Goal: Information Seeking & Learning: Compare options

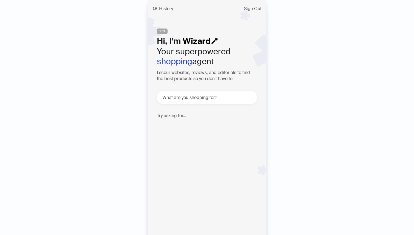
scroll to position [1933, 0]
click at [210, 98] on textarea at bounding box center [209, 97] width 96 height 7
type textarea "**********"
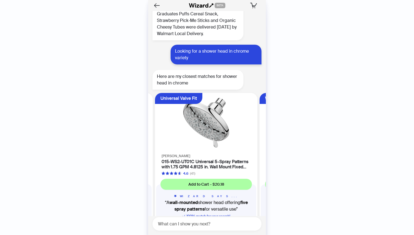
scroll to position [0, 103]
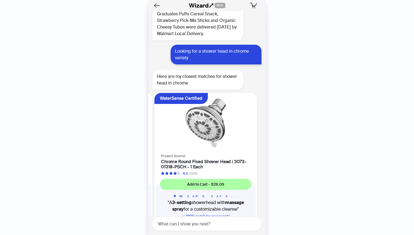
scroll to position [0, 215]
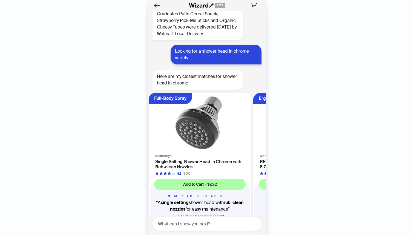
scroll to position [0, 313]
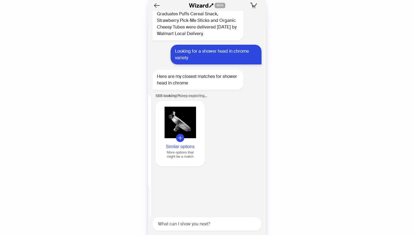
scroll to position [0, 628]
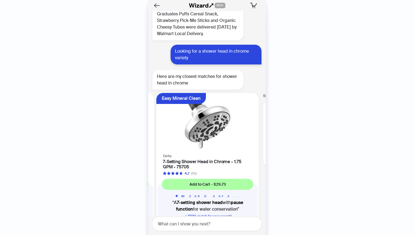
scroll to position [0, 522]
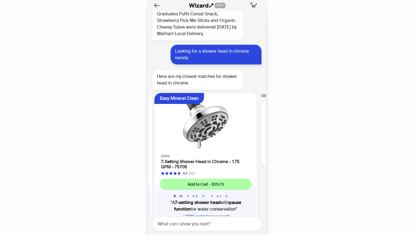
click at [209, 97] on img at bounding box center [206, 122] width 96 height 53
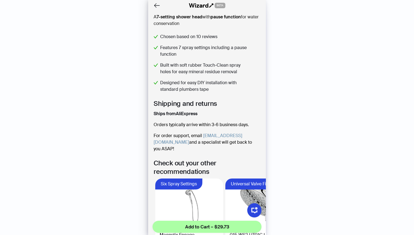
scroll to position [252, 0]
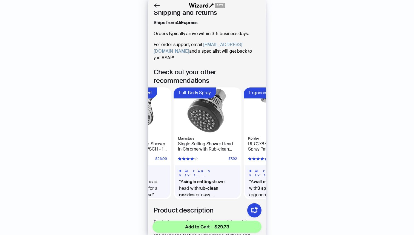
scroll to position [0, 193]
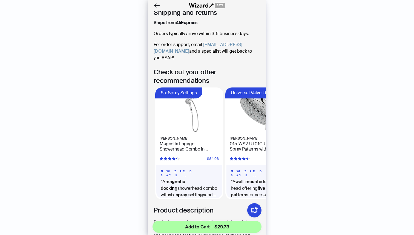
click at [196, 120] on img at bounding box center [190, 111] width 66 height 44
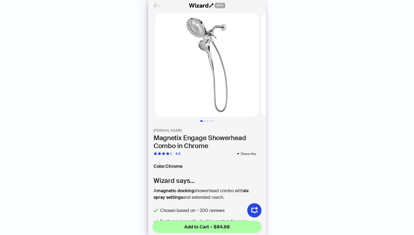
click at [155, 6] on icon "Back" at bounding box center [157, 5] width 6 height 5
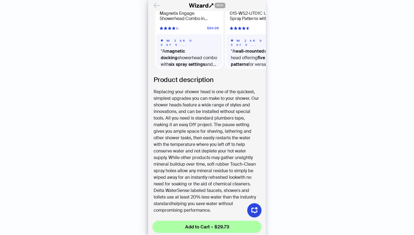
scroll to position [392, 0]
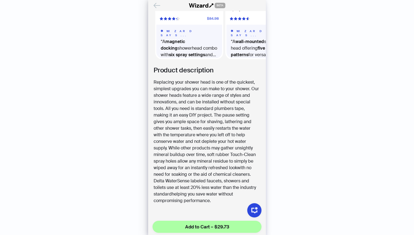
click at [157, 7] on icon "Back" at bounding box center [156, 5] width 9 height 9
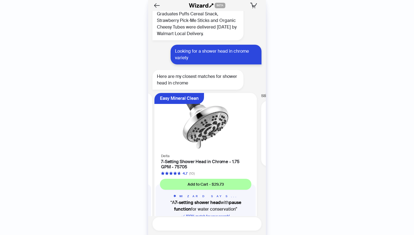
click at [193, 221] on textarea at bounding box center [209, 223] width 105 height 7
type textarea "**********"
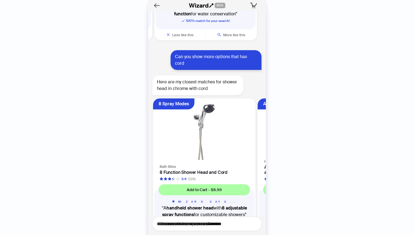
scroll to position [3350, 0]
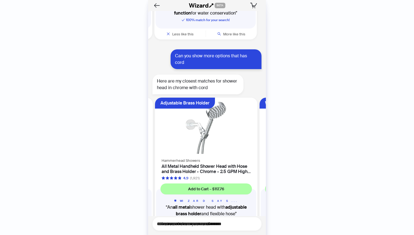
scroll to position [0, 103]
click at [224, 116] on img at bounding box center [206, 127] width 96 height 53
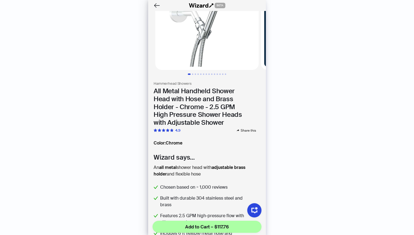
scroll to position [143, 0]
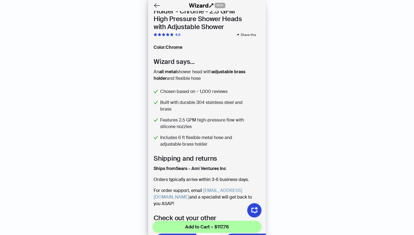
click at [224, 116] on div "Chosen based on > 1,000 reviews Built with durable 304 stainless steel and bras…" at bounding box center [207, 117] width 107 height 59
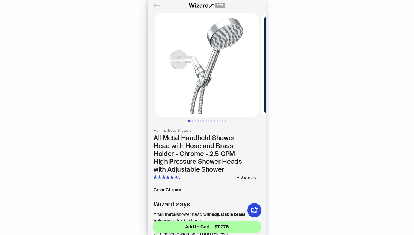
click at [158, 8] on icon "Back" at bounding box center [156, 5] width 9 height 9
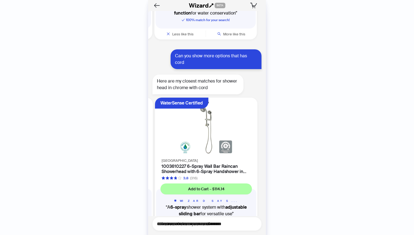
scroll to position [0, 208]
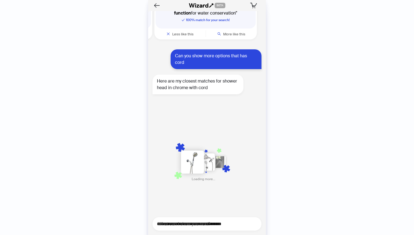
scroll to position [0, 313]
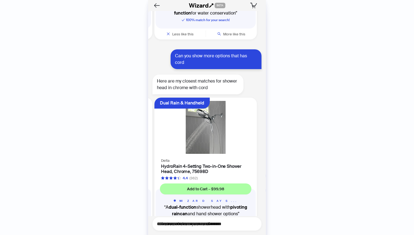
scroll to position [0, 522]
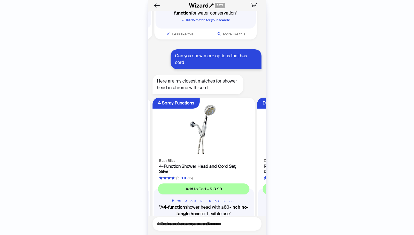
scroll to position [0, 313]
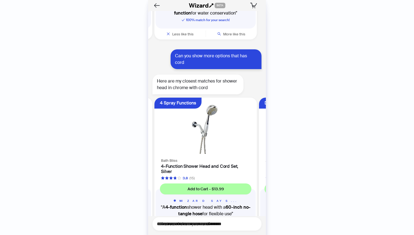
click at [207, 101] on img at bounding box center [206, 127] width 96 height 53
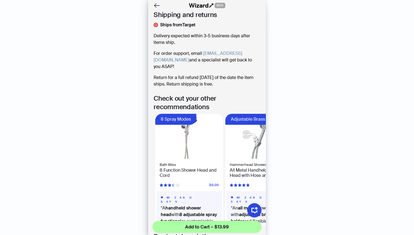
scroll to position [292, 0]
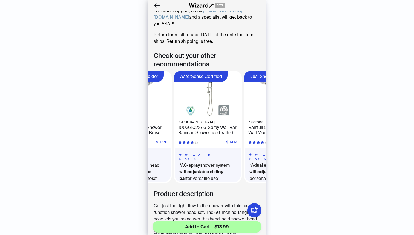
scroll to position [0, 123]
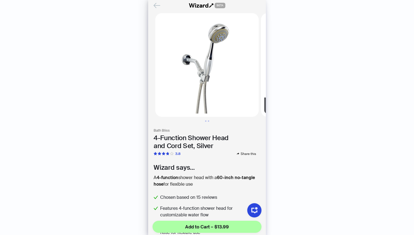
click at [160, 6] on icon "Back" at bounding box center [156, 5] width 9 height 9
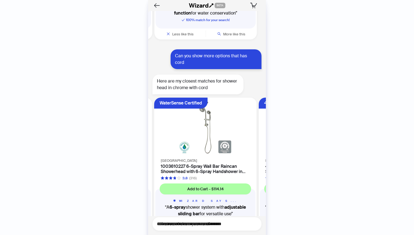
scroll to position [0, 208]
click at [209, 101] on img at bounding box center [206, 127] width 96 height 53
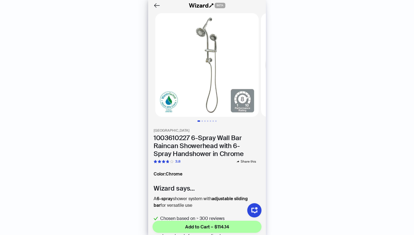
scroll to position [1, 0]
click at [156, 3] on icon "Back" at bounding box center [157, 5] width 6 height 5
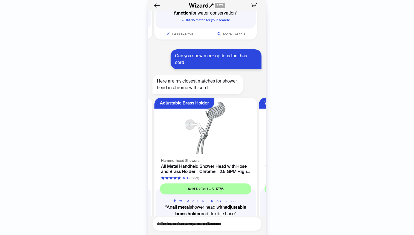
scroll to position [0, 103]
click at [181, 101] on img at bounding box center [206, 127] width 96 height 53
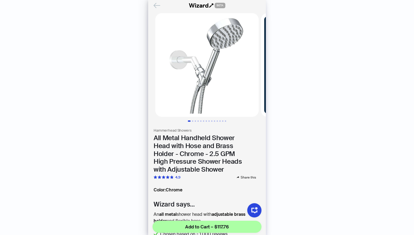
click at [157, 4] on icon "Back" at bounding box center [156, 5] width 9 height 9
click at [156, 2] on icon "Back" at bounding box center [156, 5] width 9 height 9
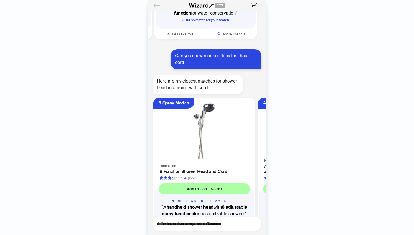
click at [157, 4] on icon "Back" at bounding box center [156, 5] width 9 height 9
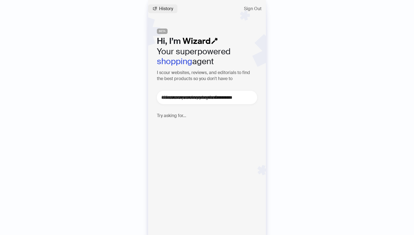
click at [163, 8] on span "History" at bounding box center [166, 9] width 14 height 4
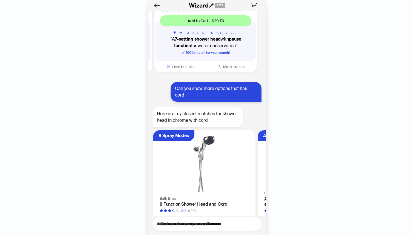
scroll to position [3350, 0]
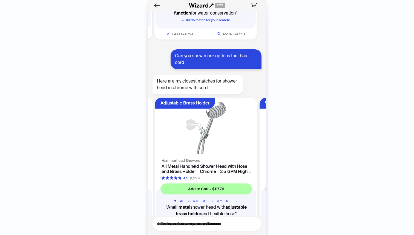
scroll to position [0, 103]
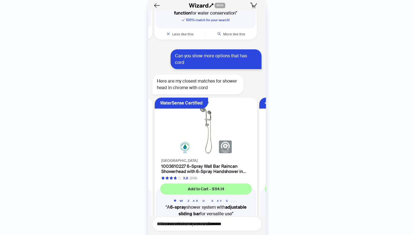
scroll to position [0, 208]
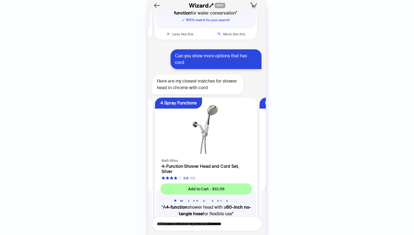
scroll to position [0, 313]
click at [194, 222] on textarea "**********" at bounding box center [209, 223] width 105 height 7
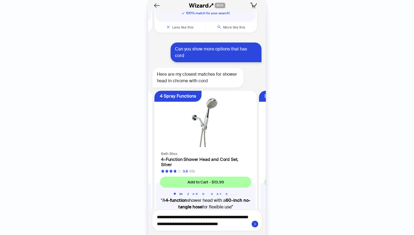
scroll to position [3364, 0]
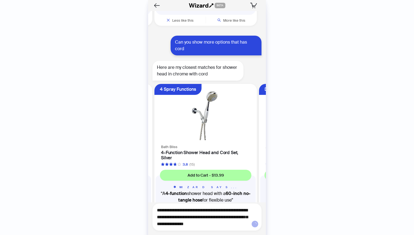
type textarea "**********"
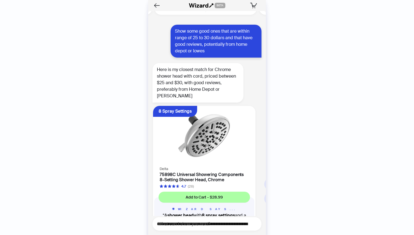
scroll to position [3577, 0]
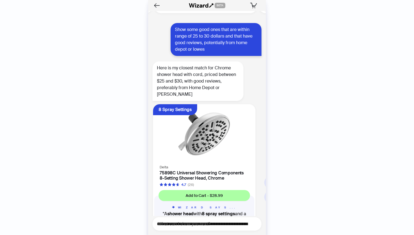
click at [198, 107] on img at bounding box center [205, 133] width 96 height 53
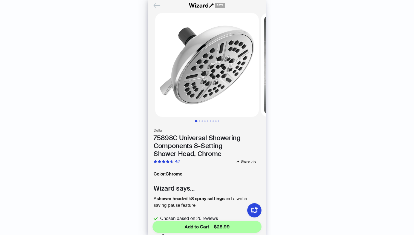
click at [155, 1] on icon "Back" at bounding box center [156, 5] width 9 height 9
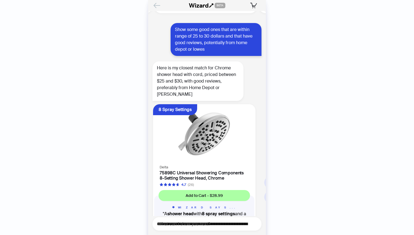
click at [156, 7] on icon "Back" at bounding box center [156, 5] width 9 height 9
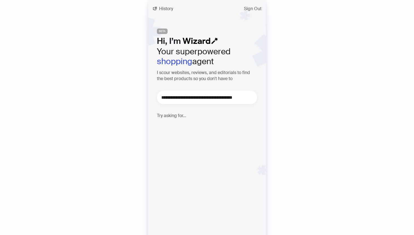
click at [196, 98] on textarea "**********" at bounding box center [209, 97] width 96 height 7
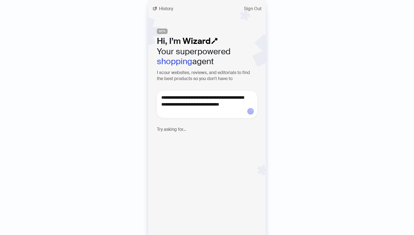
type textarea "**********"
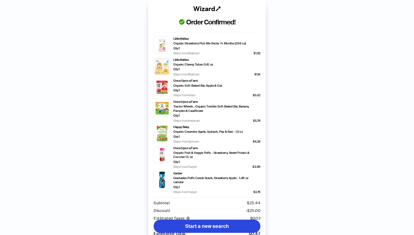
scroll to position [62, 0]
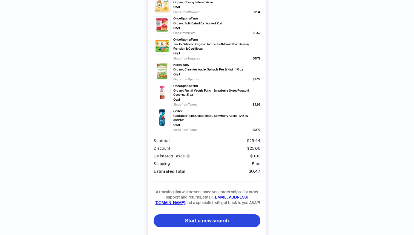
click at [189, 155] on icon "info-circle" at bounding box center [188, 155] width 3 height 3
click at [203, 156] on div "Subtotal $ 25.44 Discount -$ 25.00 Estimated Taxes $ 0.03 Shipping Free Estimat…" at bounding box center [207, 155] width 107 height 41
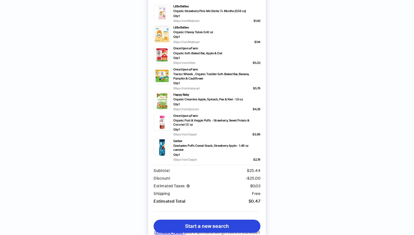
scroll to position [0, 0]
